Goal: Transaction & Acquisition: Purchase product/service

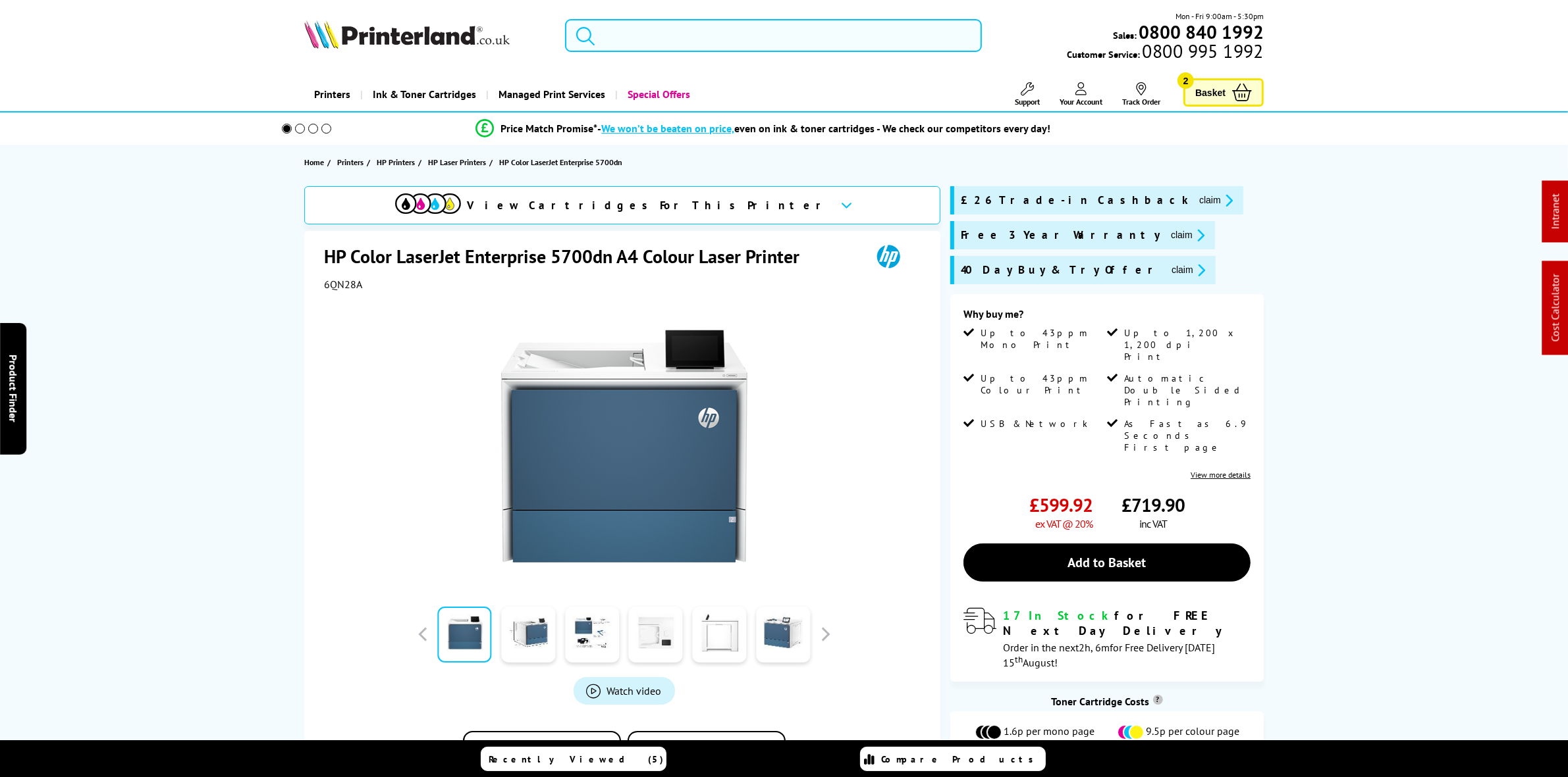
click at [636, 26] on input "search" at bounding box center [773, 36] width 416 height 33
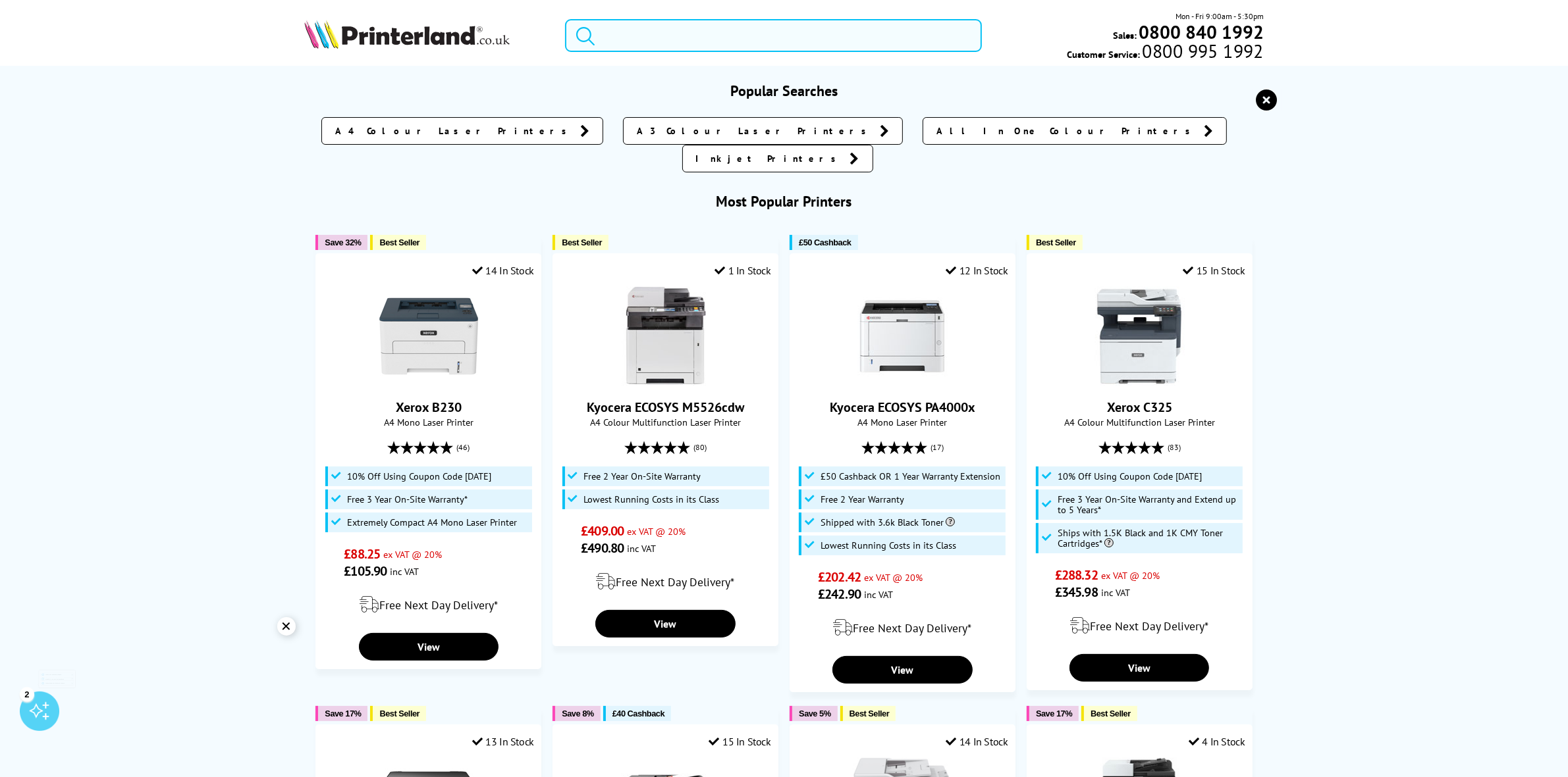
paste input "C11CJ65401"
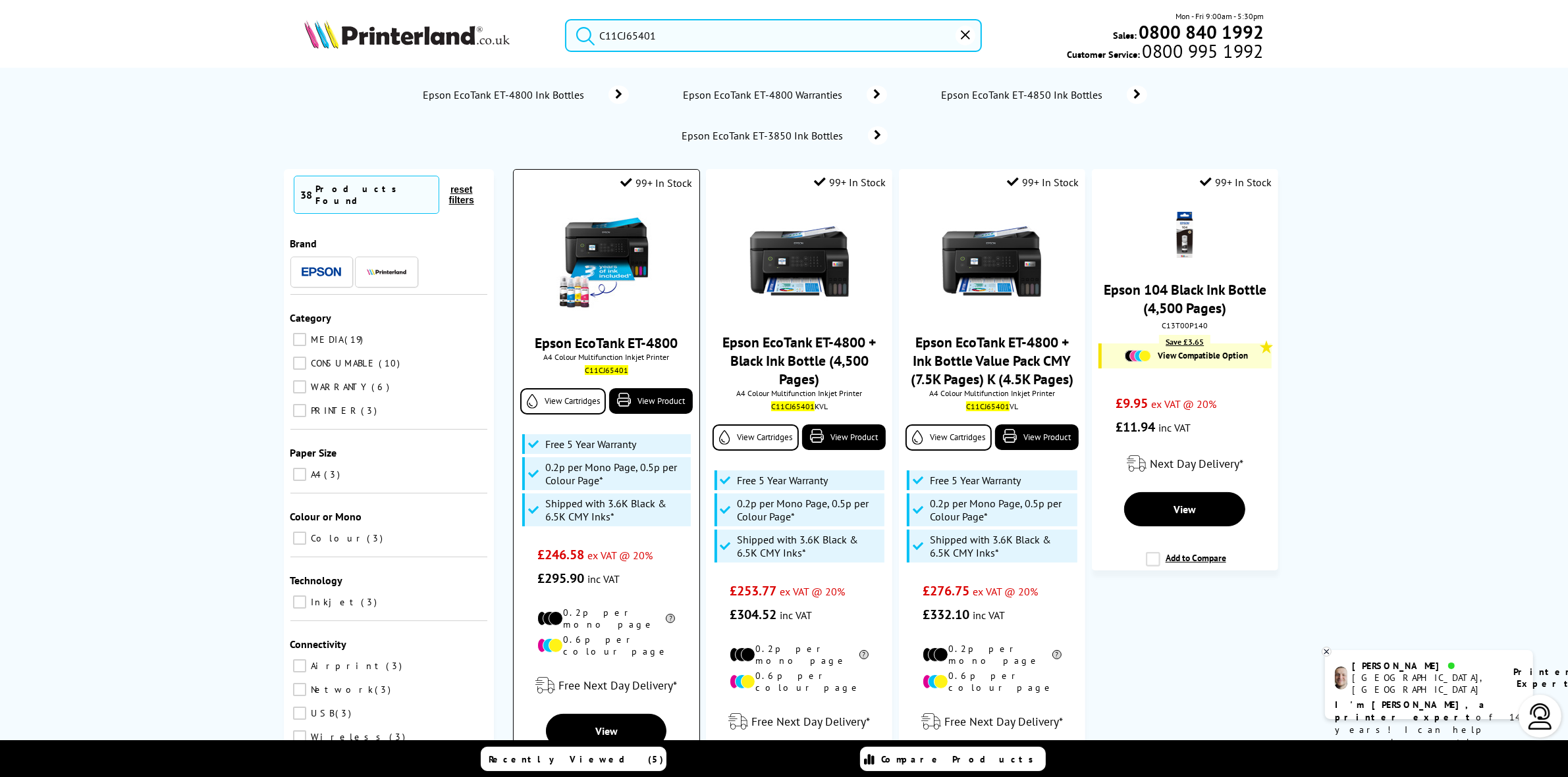
type input "C11CJ65401"
click at [592, 225] on img at bounding box center [606, 262] width 99 height 99
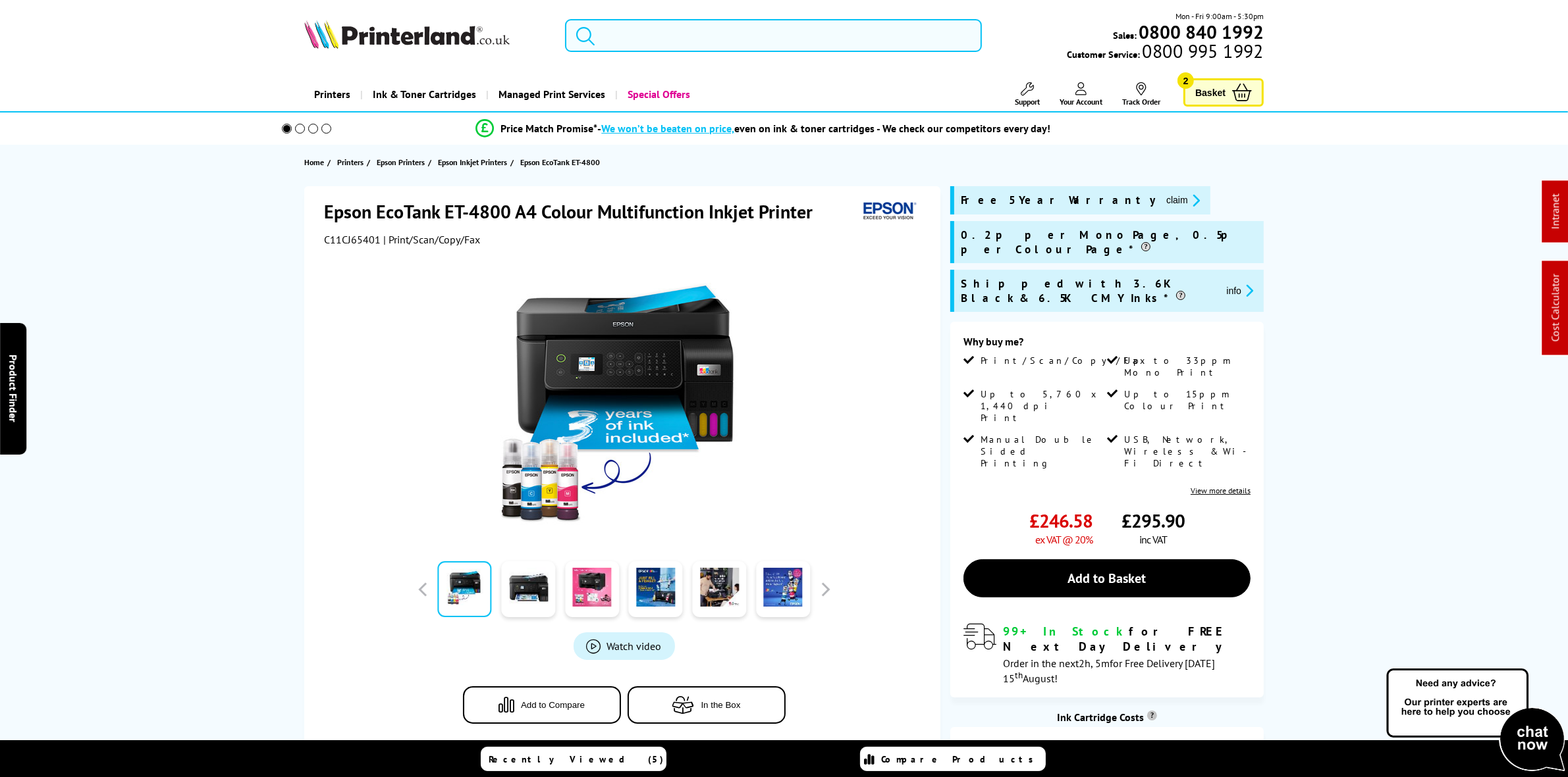
click at [663, 34] on input "search" at bounding box center [773, 36] width 416 height 33
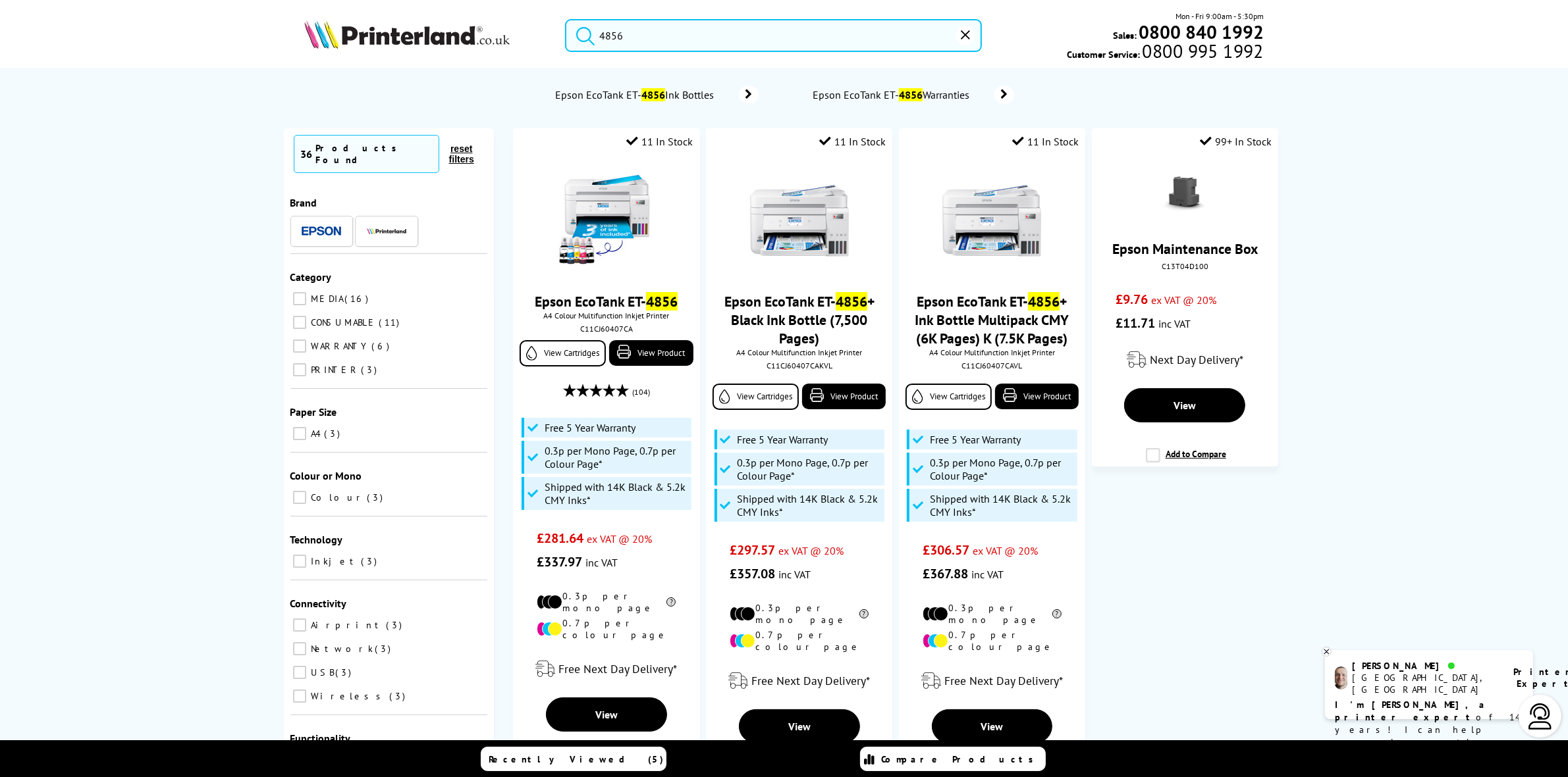
type input "4856"
click at [452, 48] on picture at bounding box center [407, 45] width 205 height 13
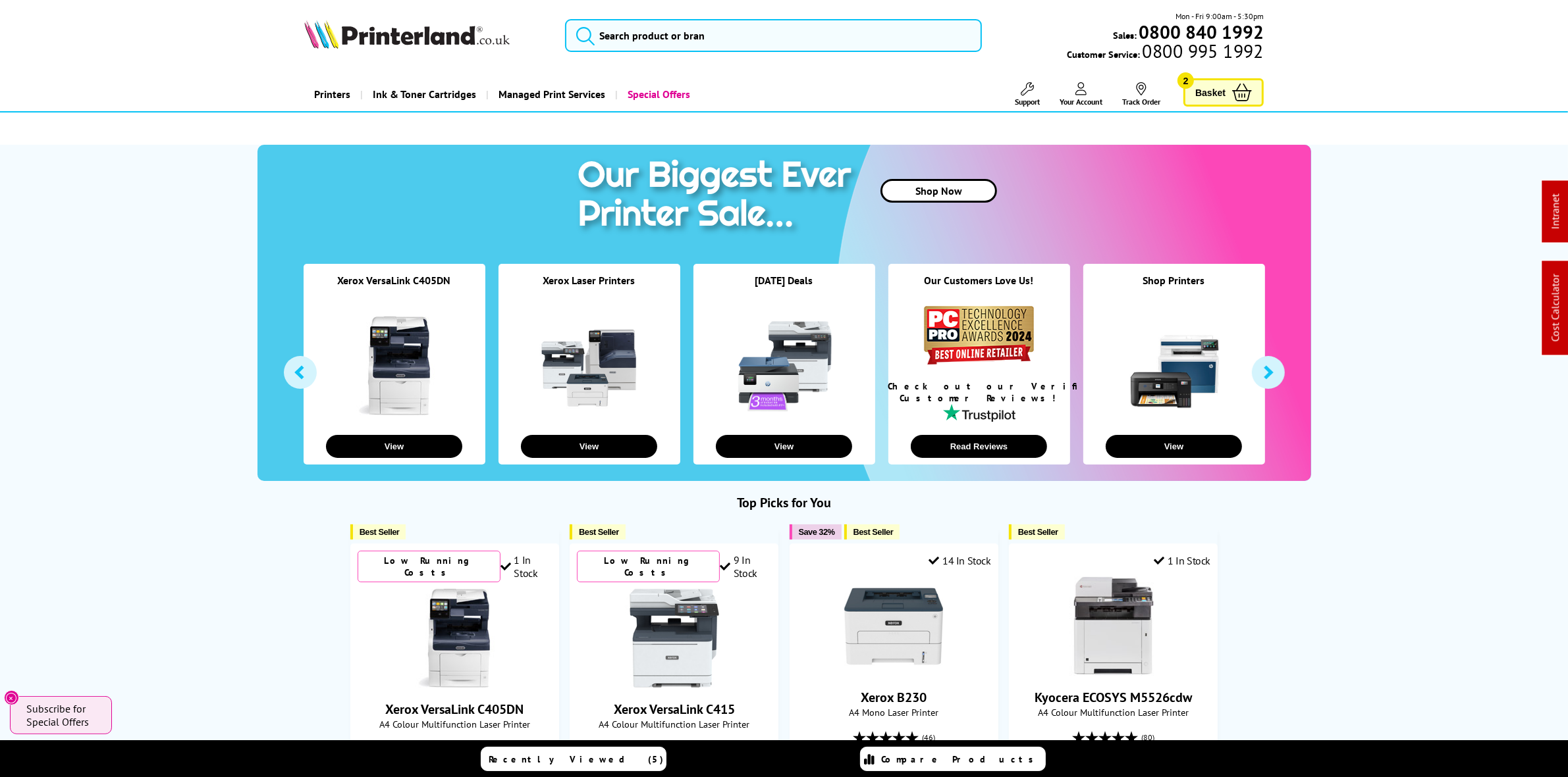
drag, startPoint x: 736, startPoint y: 14, endPoint x: 748, endPoint y: 40, distance: 28.6
click at [736, 15] on div "Mon - Fri 9:00am - 5:30pm Sales: 0800 840 1992 Customer Service: 0800 995 1992" at bounding box center [784, 38] width 1054 height 58
click at [748, 40] on input "search" at bounding box center [773, 36] width 416 height 33
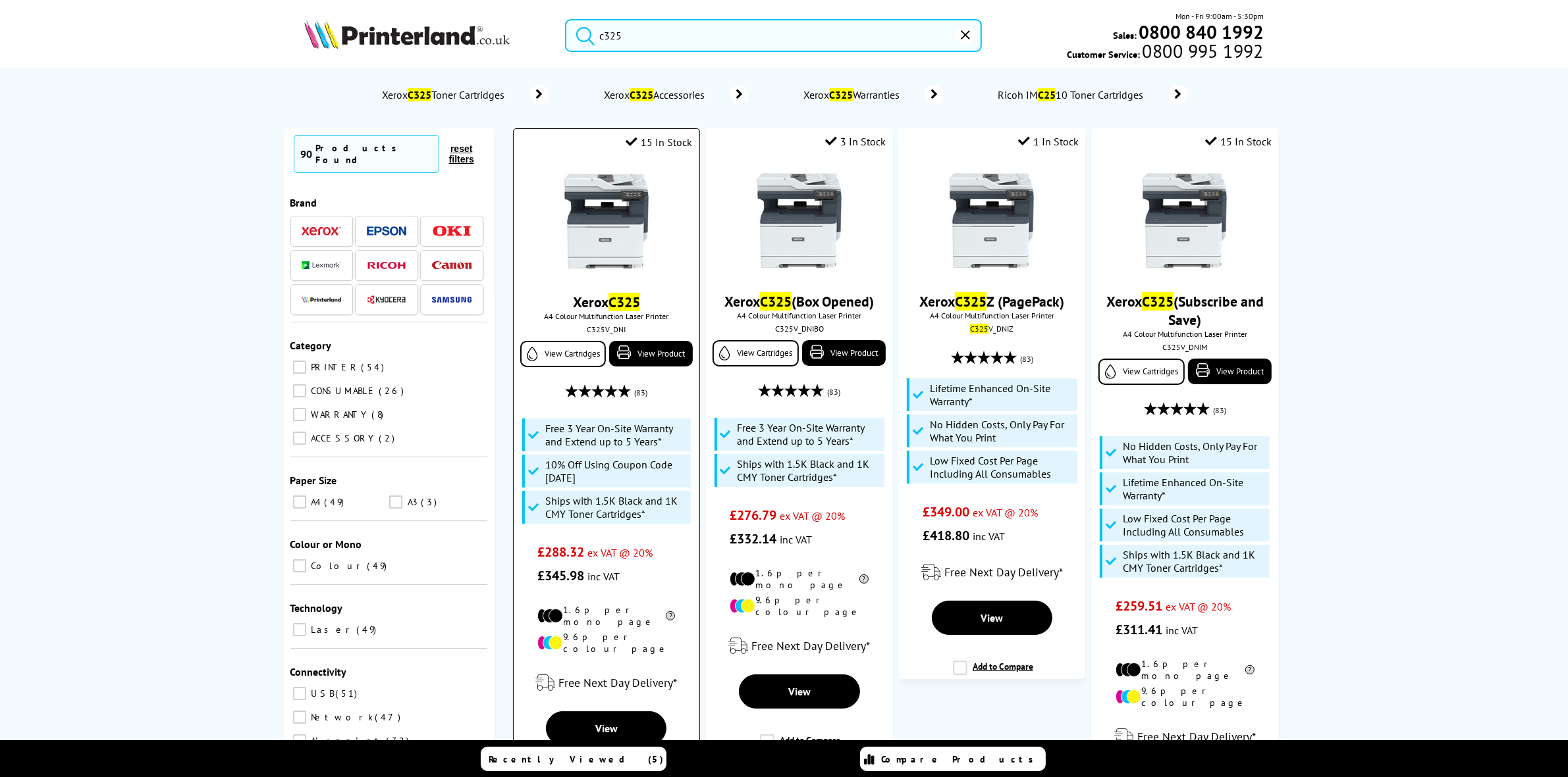
type input "c325"
click at [596, 273] on picture at bounding box center [606, 266] width 99 height 13
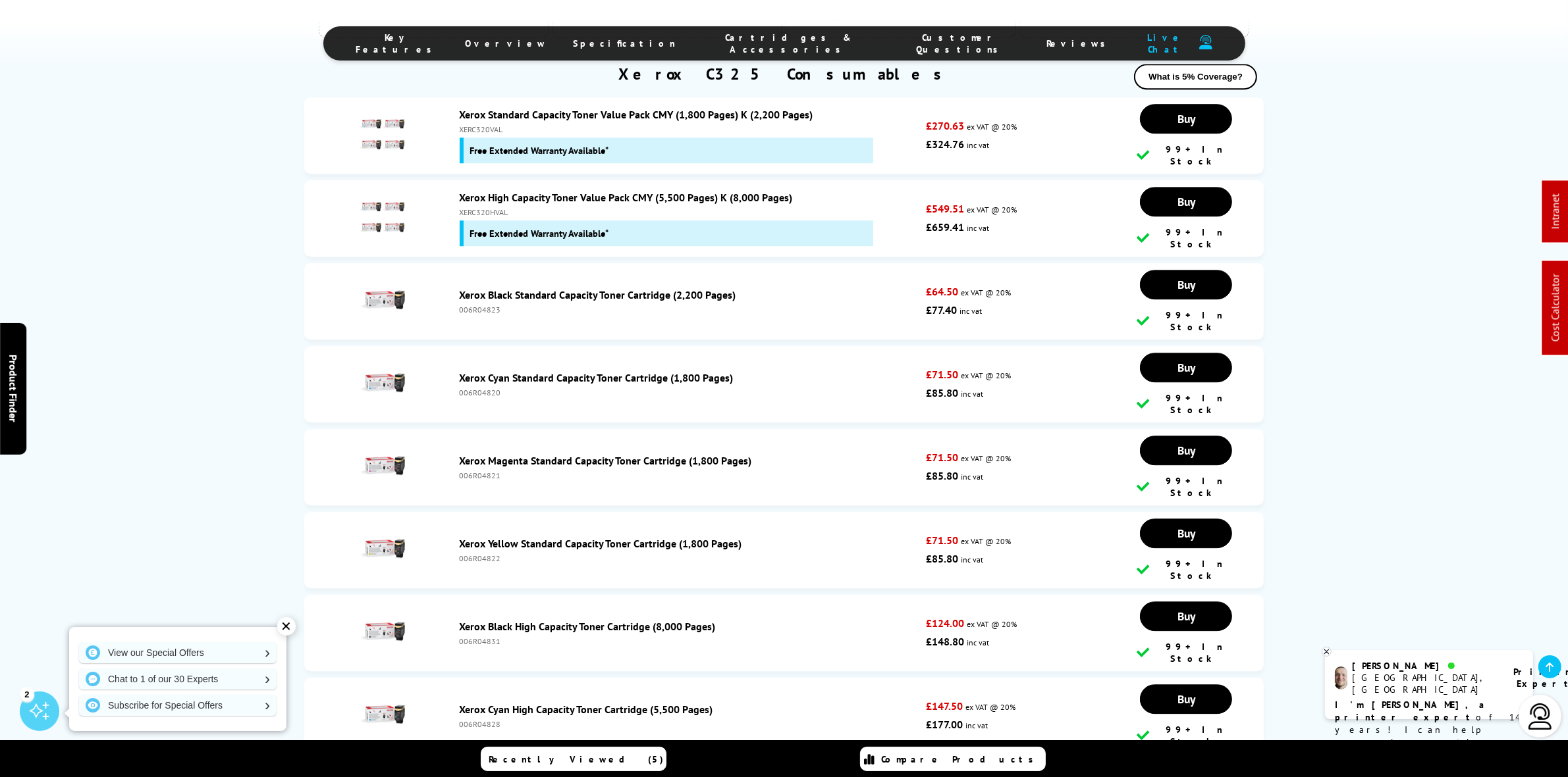
scroll to position [4470, 0]
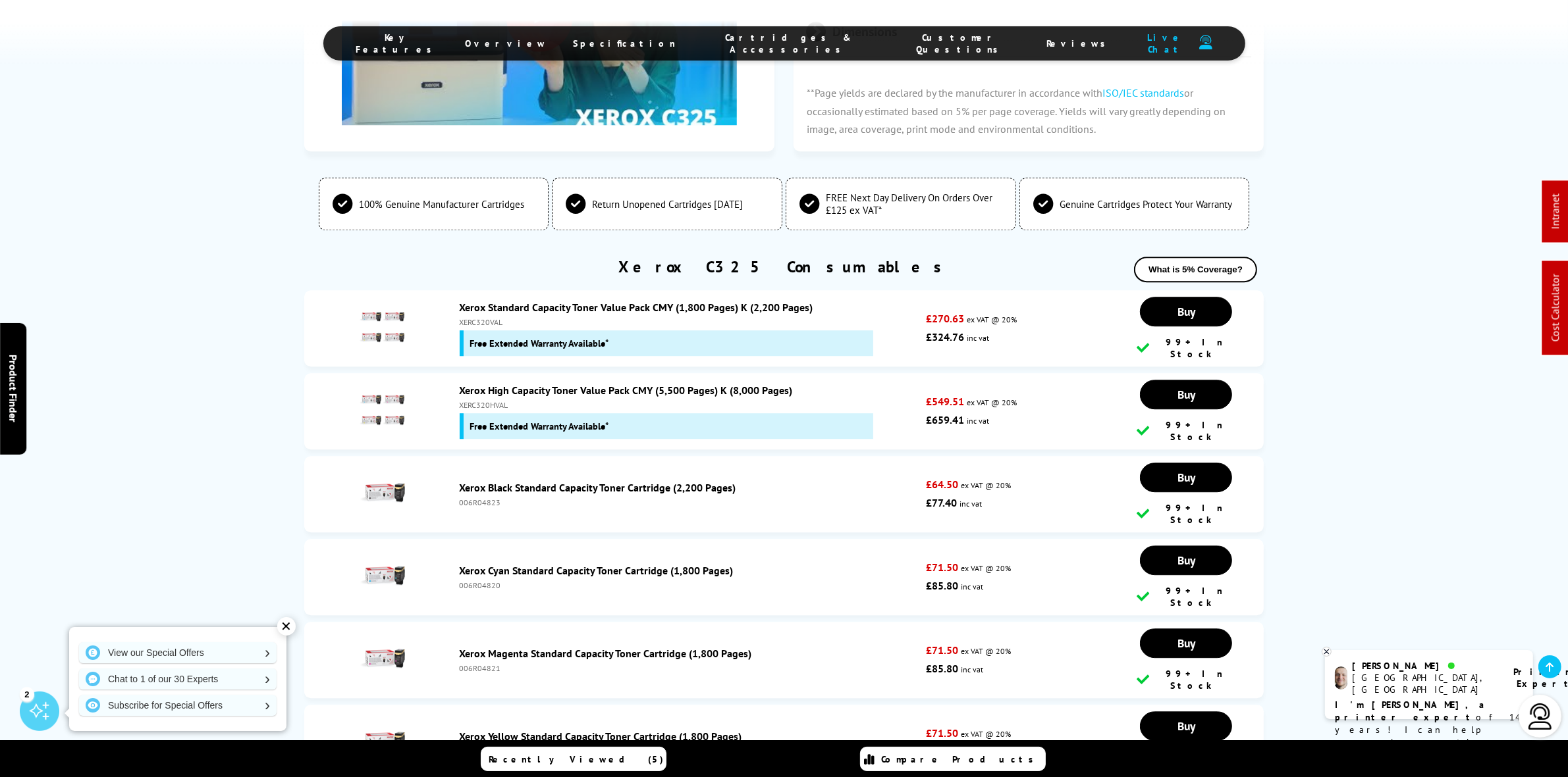
click at [478, 384] on div "Xerox High Capacity Toner Value Pack CMY (5,500 Pages) K (8,000 Pages) XERC320H…" at bounding box center [690, 411] width 473 height 55
copy div "XERC320HVAL"
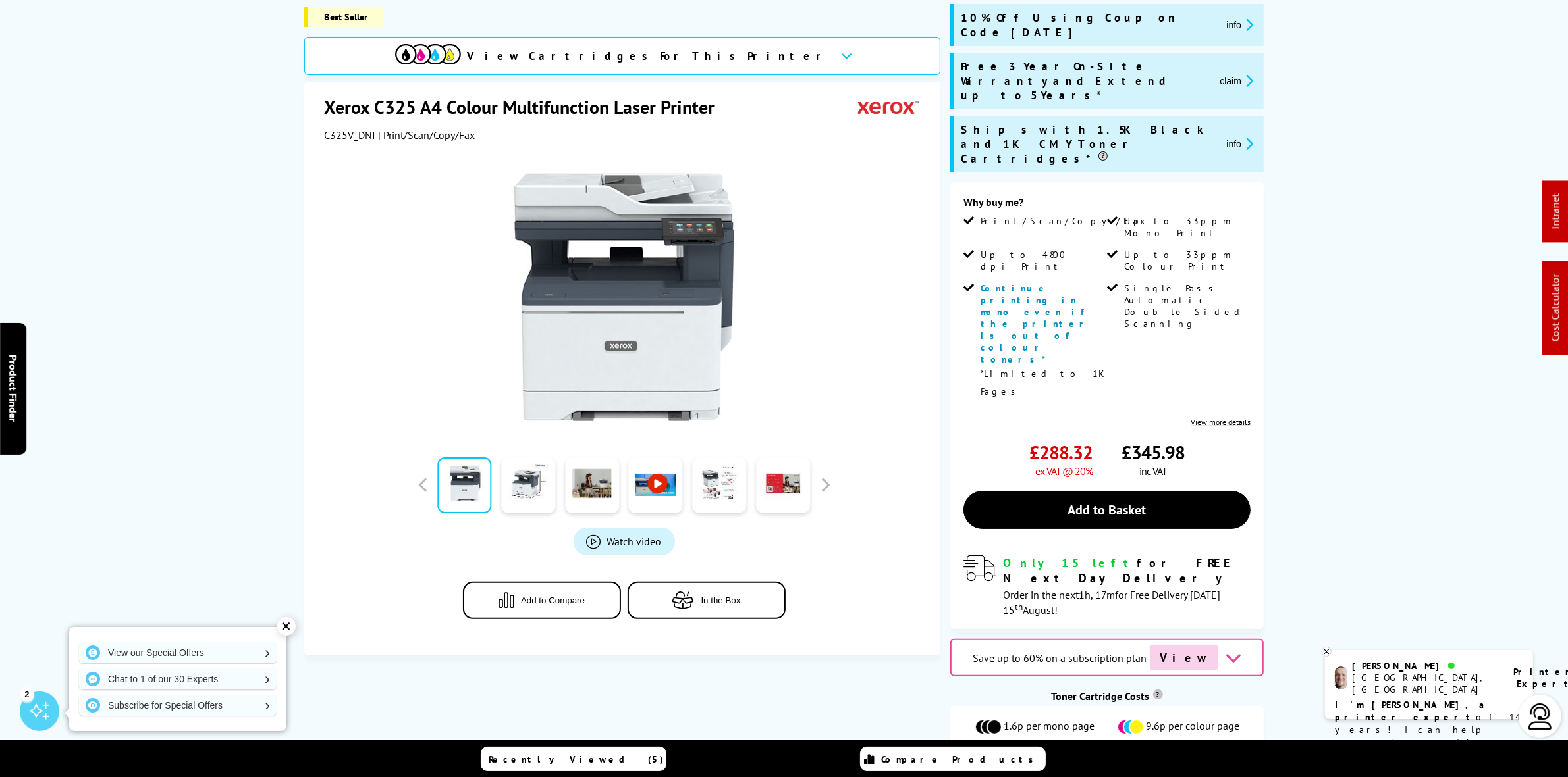
scroll to position [0, 0]
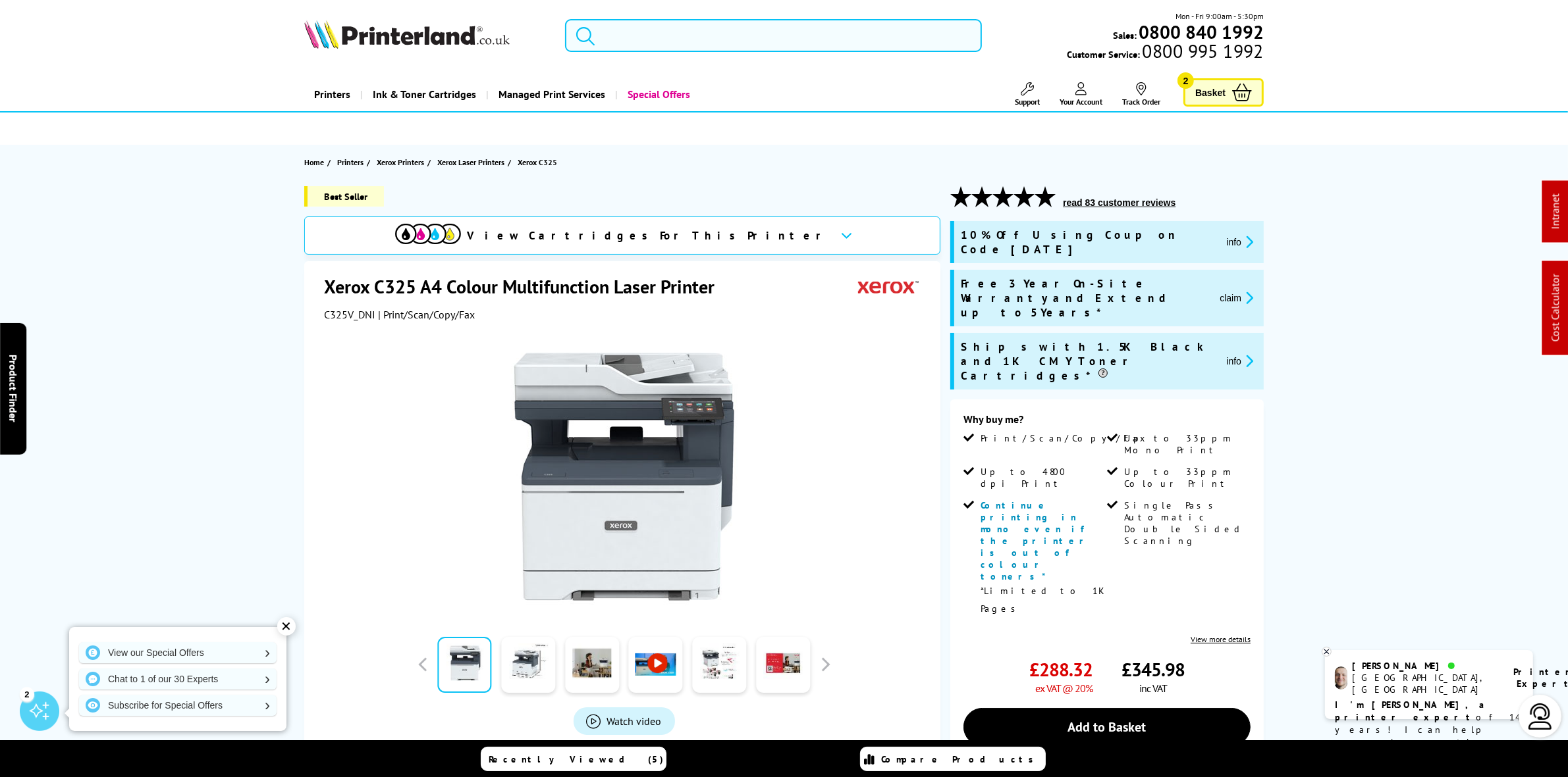
click at [673, 25] on input "search" at bounding box center [773, 36] width 416 height 33
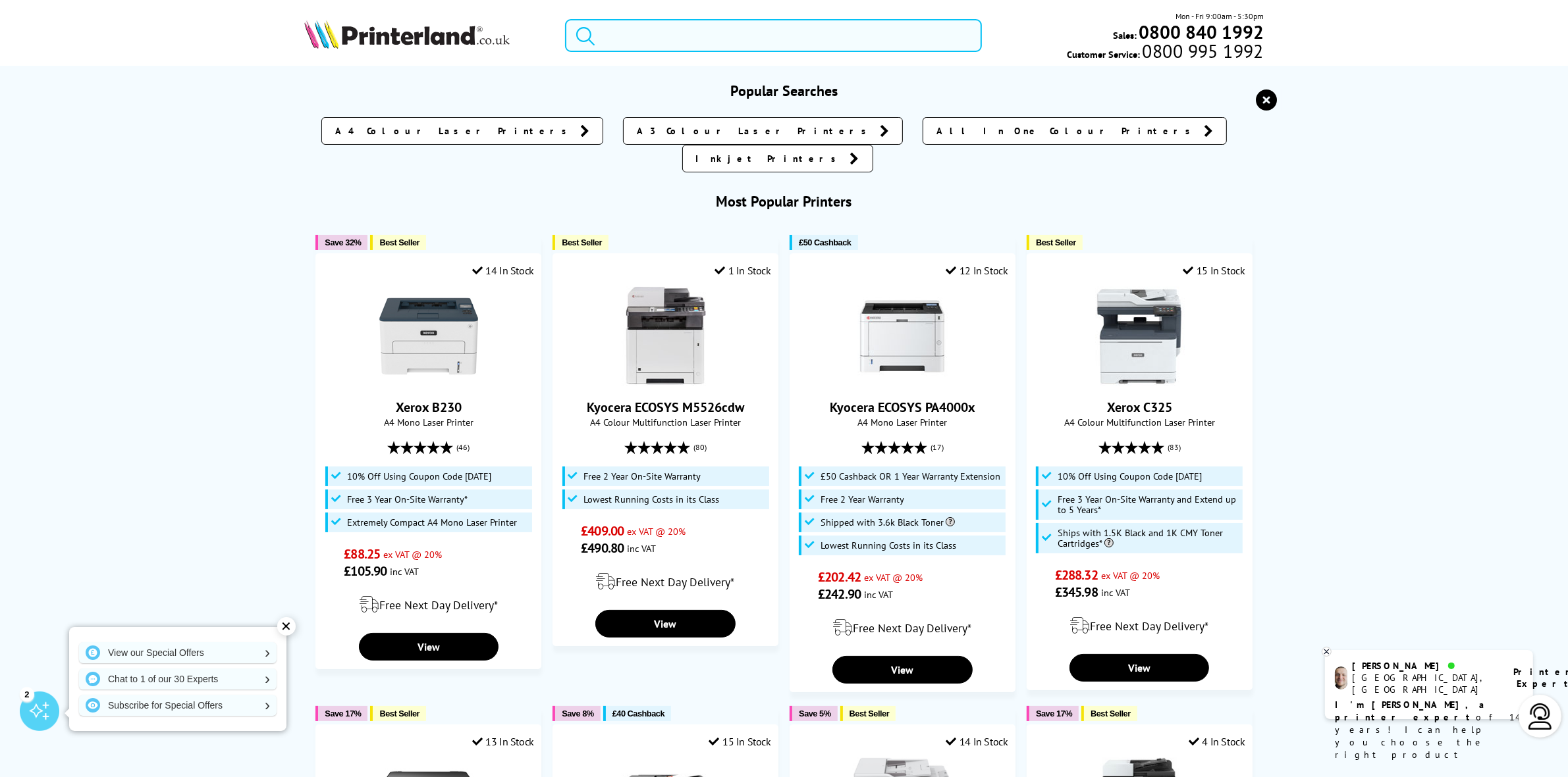
paste input "C11CJ60407CA"
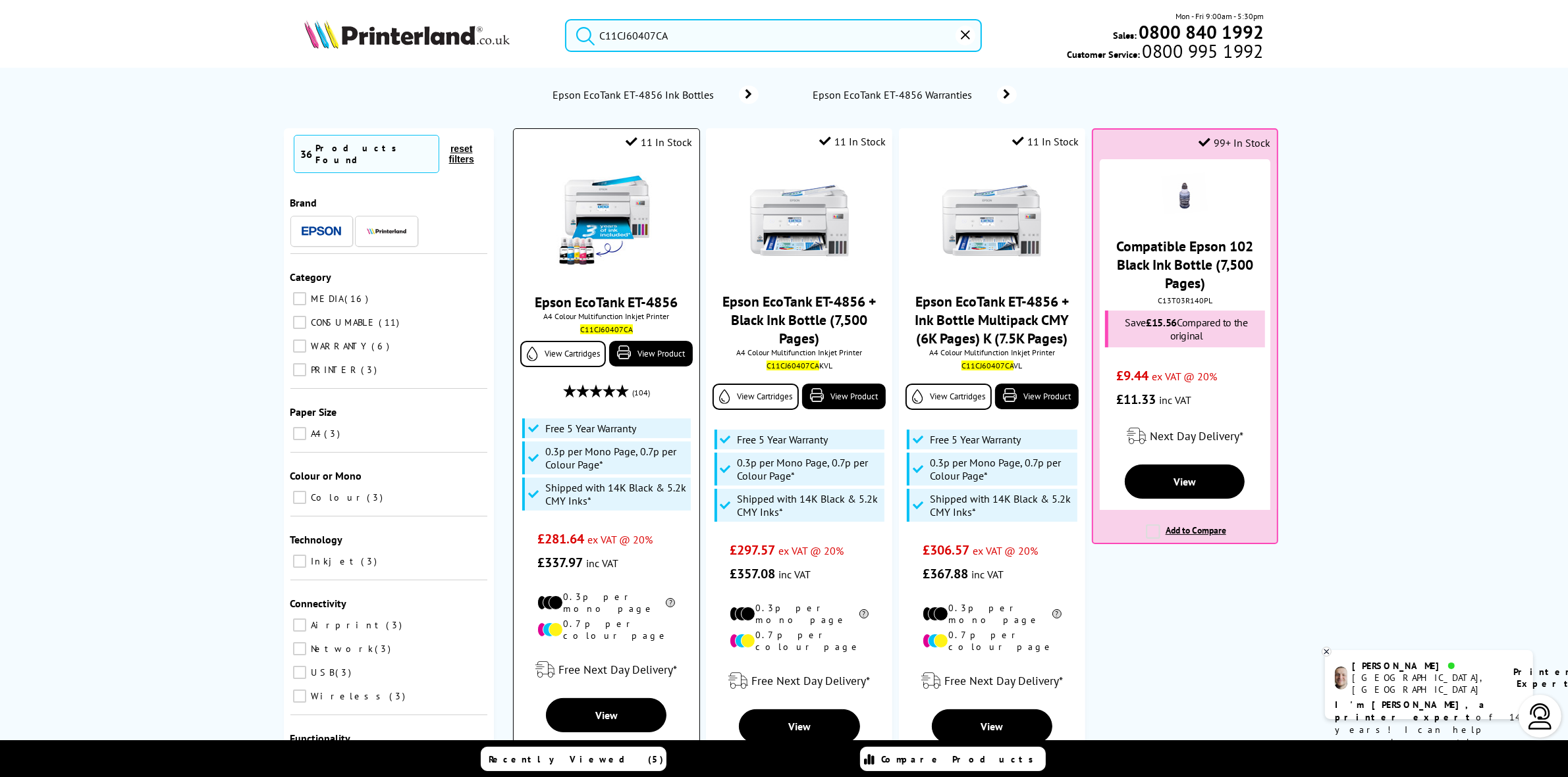
type input "C11CJ60407CA"
click at [619, 215] on img at bounding box center [606, 221] width 99 height 99
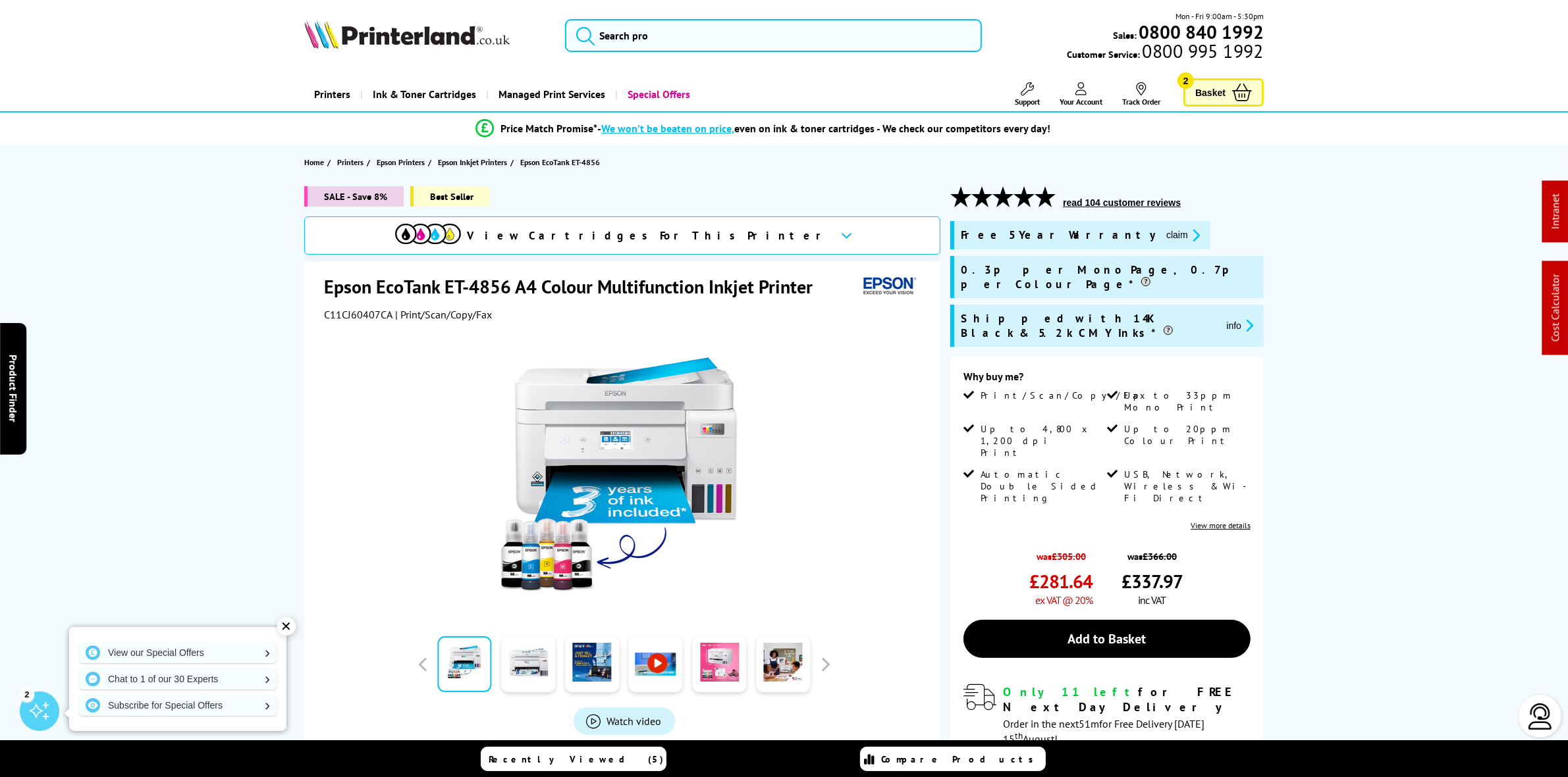
click at [1162, 228] on button "claim" at bounding box center [1183, 235] width 42 height 15
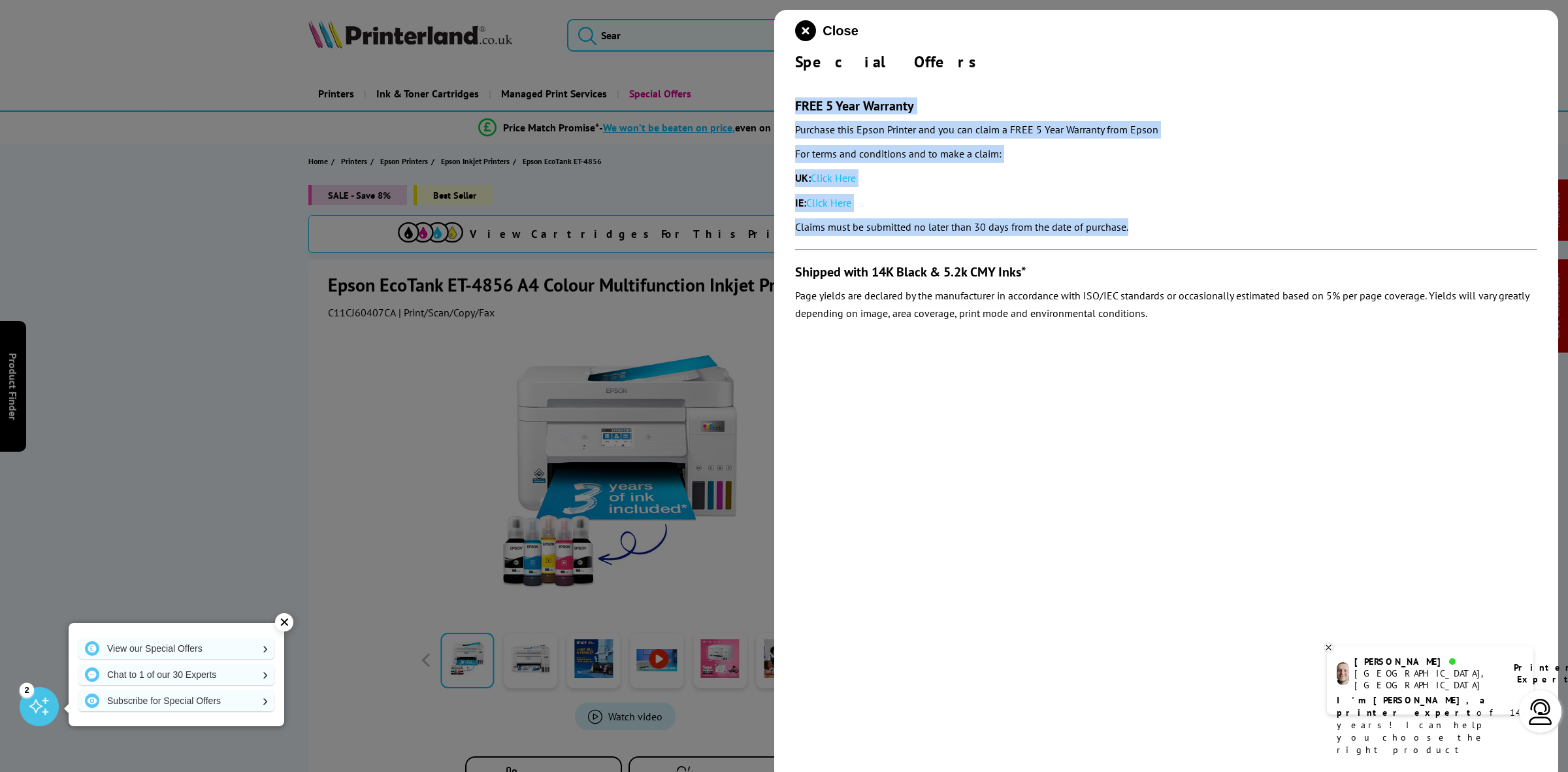
drag, startPoint x: 1157, startPoint y: 230, endPoint x: 783, endPoint y: 105, distance: 394.3
click at [783, 105] on div "Close Special Offers FREE 5 Year Warranty Purchase this Epson Printer and you c…" at bounding box center [1166, 396] width 784 height 772
copy div "FREE 5 Year Warranty Purchase this Epson Printer and you can claim a FREE 5 Yea…"
click at [809, 39] on icon "close modal" at bounding box center [806, 31] width 21 height 21
